Goal: Navigation & Orientation: Find specific page/section

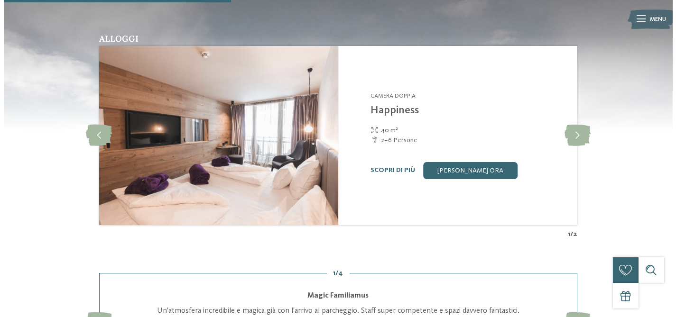
scroll to position [1060, 0]
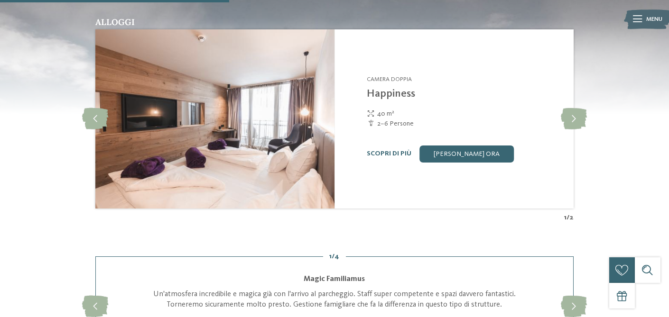
click at [641, 17] on icon at bounding box center [637, 19] width 9 height 7
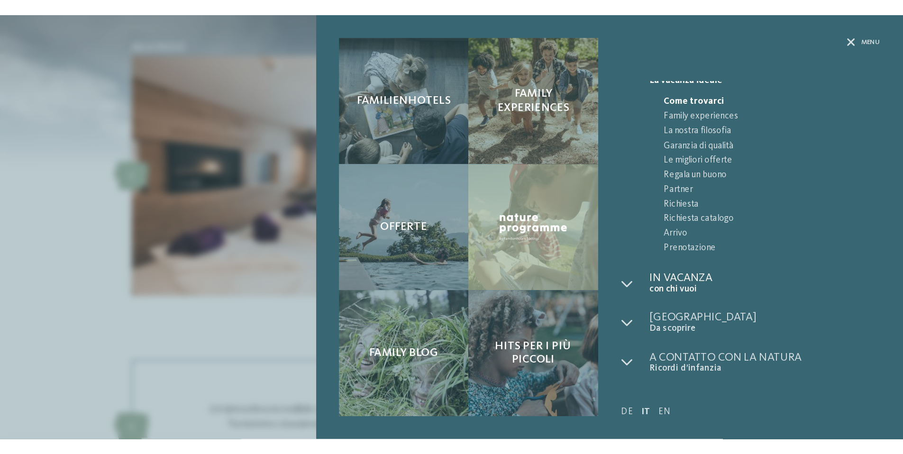
scroll to position [0, 0]
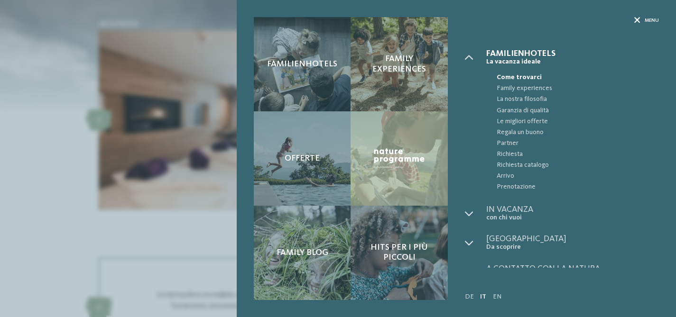
click at [639, 22] on icon at bounding box center [637, 21] width 6 height 6
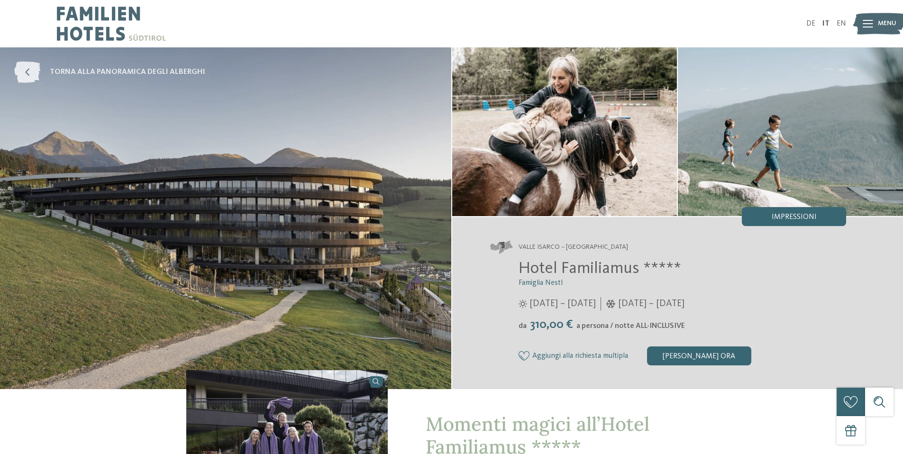
click at [34, 71] on icon at bounding box center [27, 72] width 26 height 21
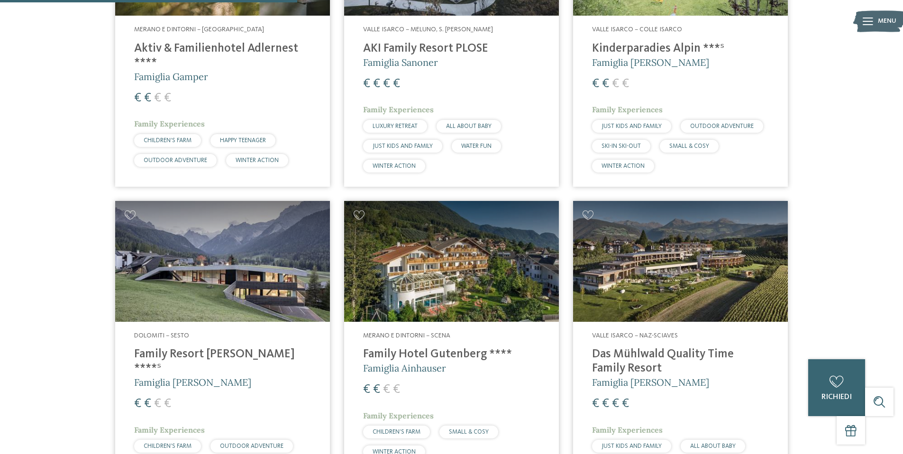
scroll to position [1060, 0]
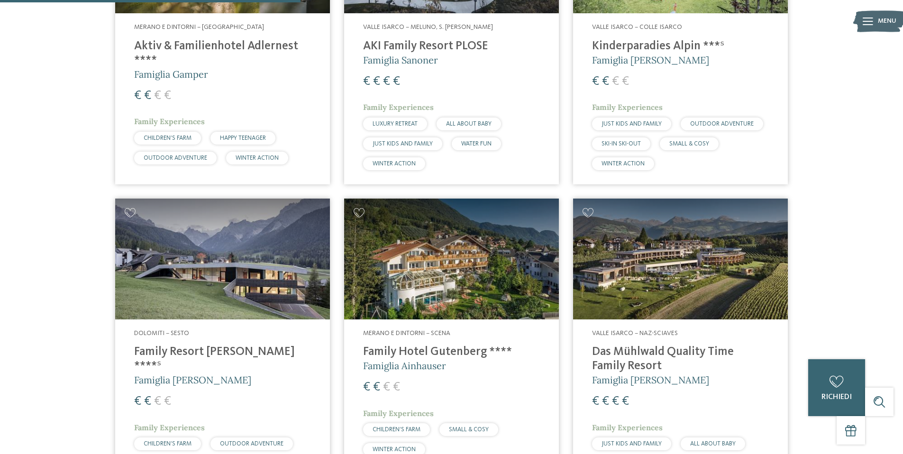
click at [187, 345] on h4 "Family Resort [PERSON_NAME] ****ˢ" at bounding box center [222, 359] width 177 height 28
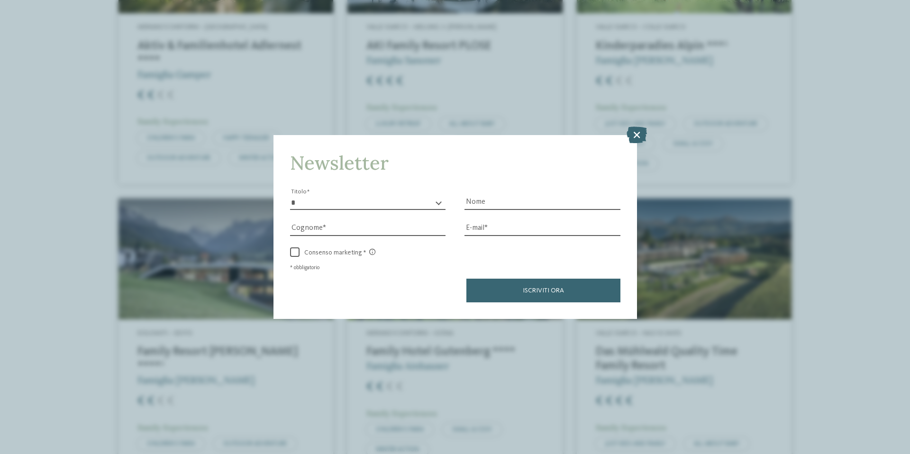
drag, startPoint x: 640, startPoint y: 131, endPoint x: 634, endPoint y: 131, distance: 5.7
click at [640, 131] on icon at bounding box center [637, 134] width 20 height 17
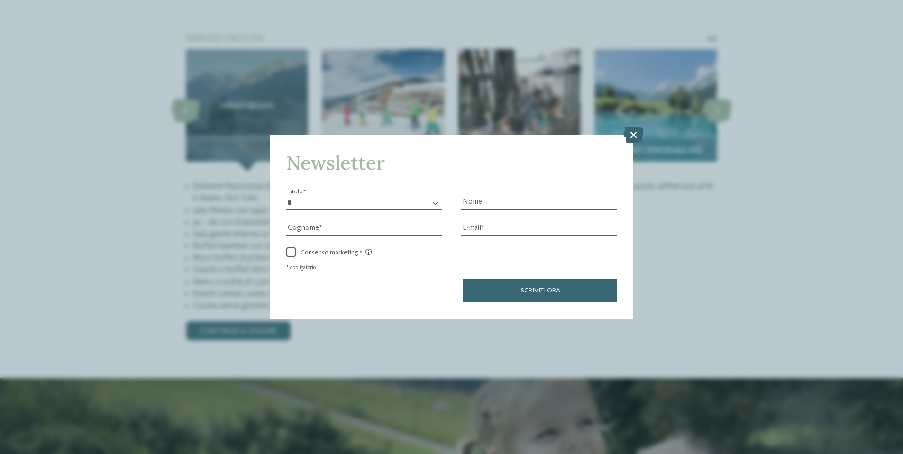
scroll to position [927, 0]
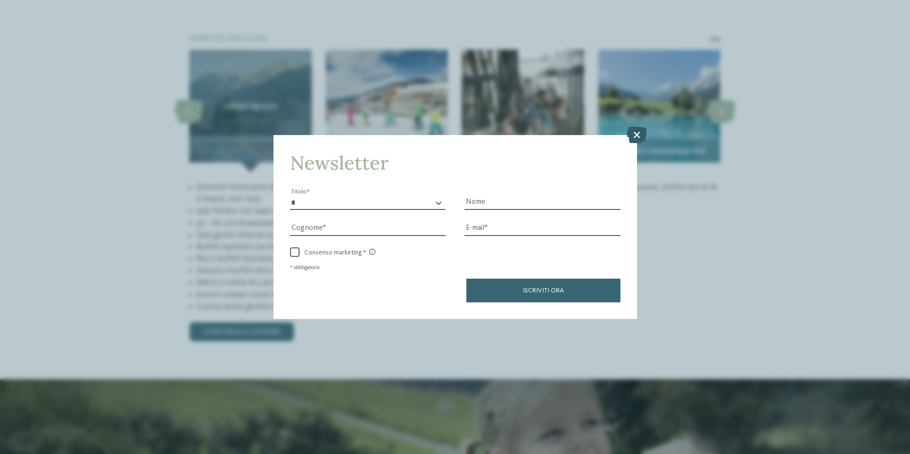
click at [638, 133] on icon at bounding box center [637, 134] width 20 height 17
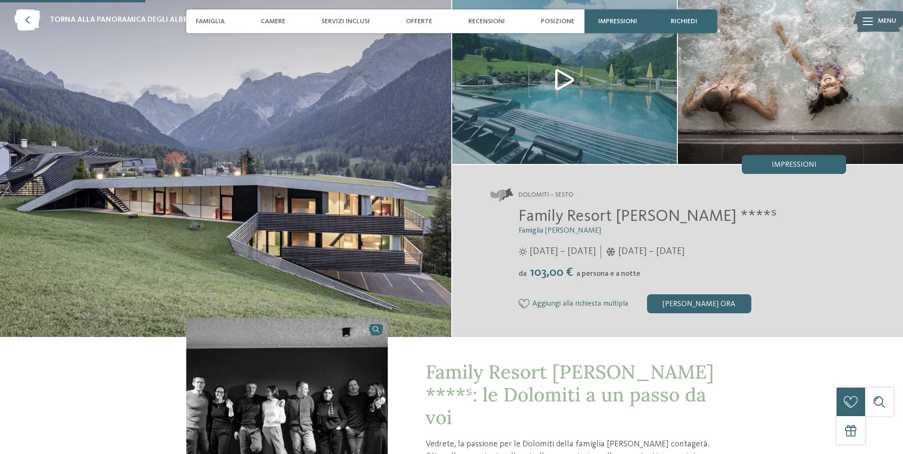
scroll to position [0, 0]
